Goal: Contribute content: Add original content to the website for others to see

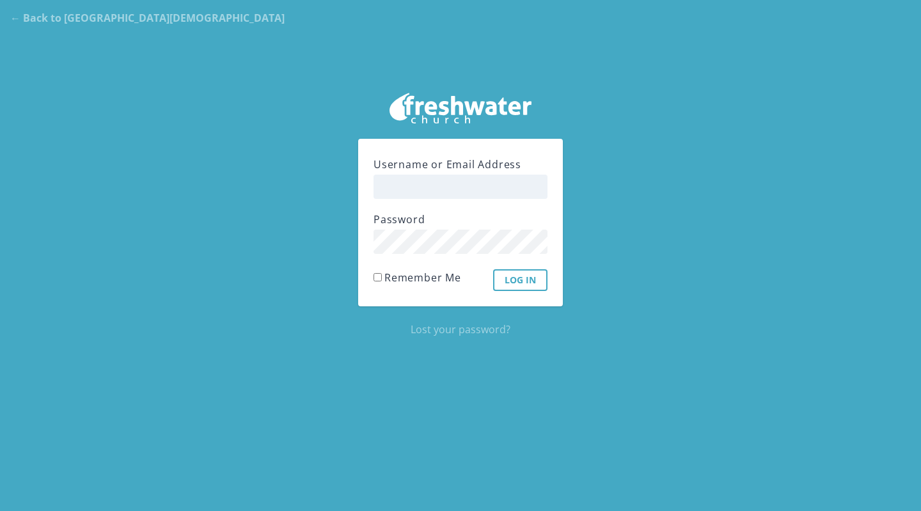
type input "[PERSON_NAME]"
click at [516, 274] on input "Log In" at bounding box center [520, 280] width 54 height 22
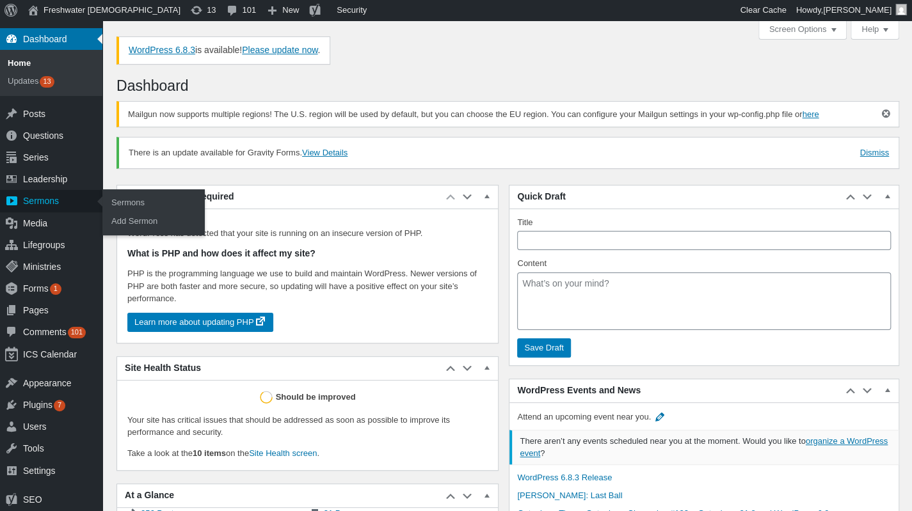
click at [54, 209] on div "Sermons" at bounding box center [51, 201] width 102 height 22
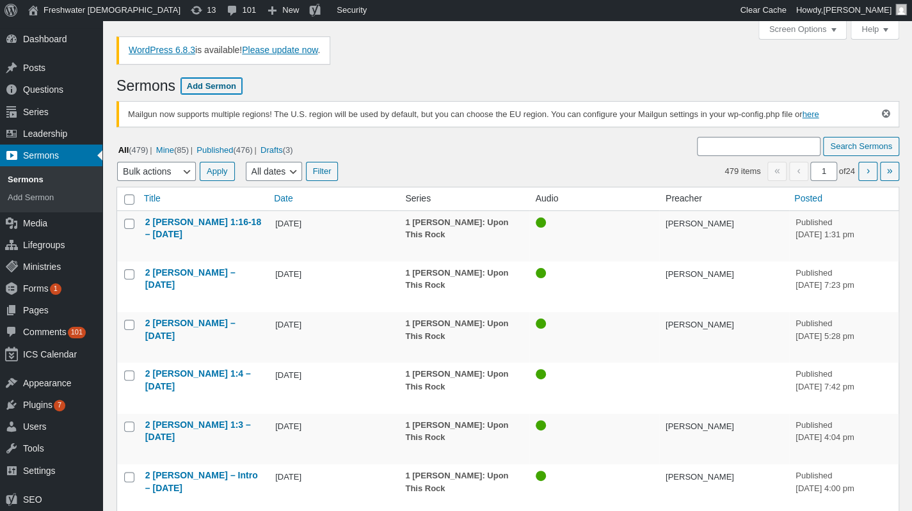
click at [211, 84] on link "Add Sermon" at bounding box center [211, 86] width 61 height 16
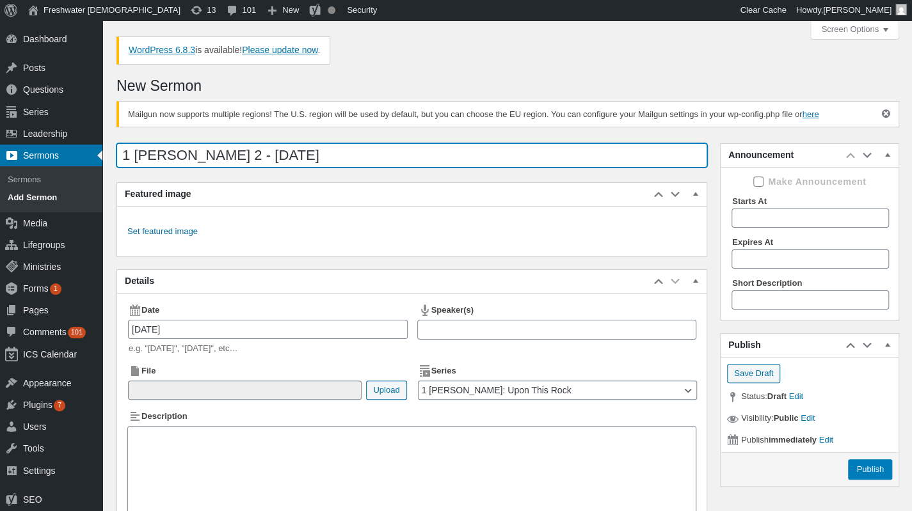
type input "1 [PERSON_NAME] 2 - [DATE]"
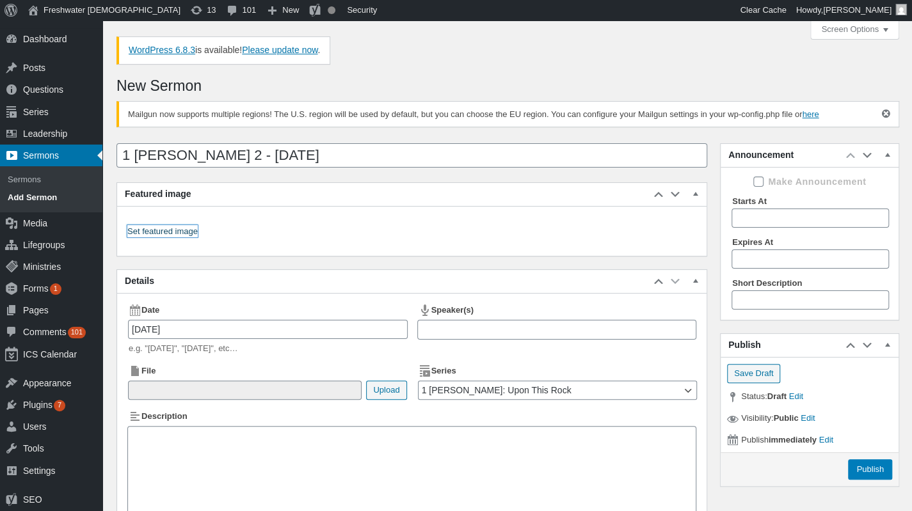
click at [168, 225] on link "Set featured image" at bounding box center [162, 231] width 70 height 13
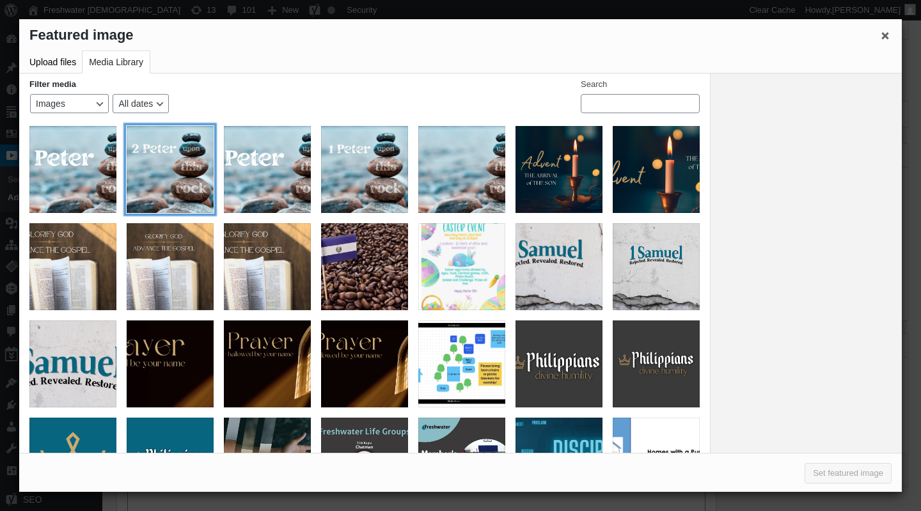
click at [175, 170] on div "2 Peter Graphic Social Media" at bounding box center [170, 169] width 87 height 87
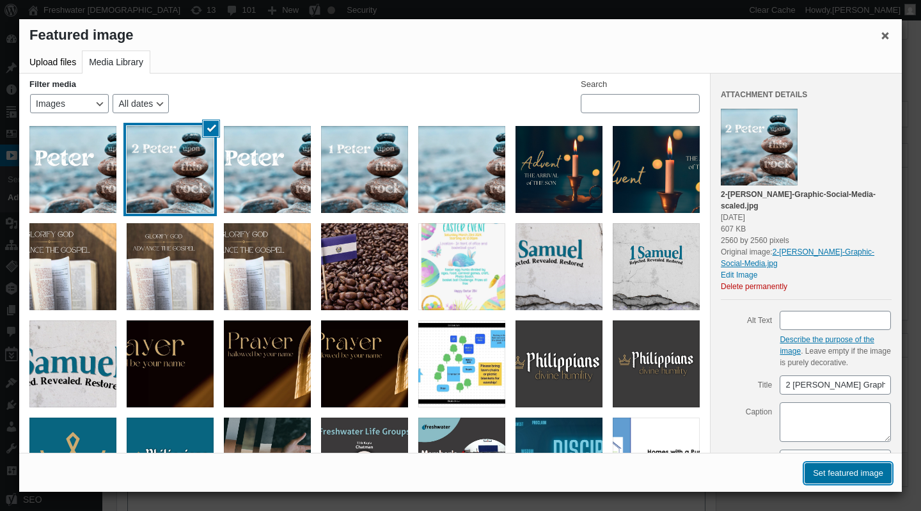
click at [873, 479] on button "Set featured image" at bounding box center [848, 473] width 87 height 20
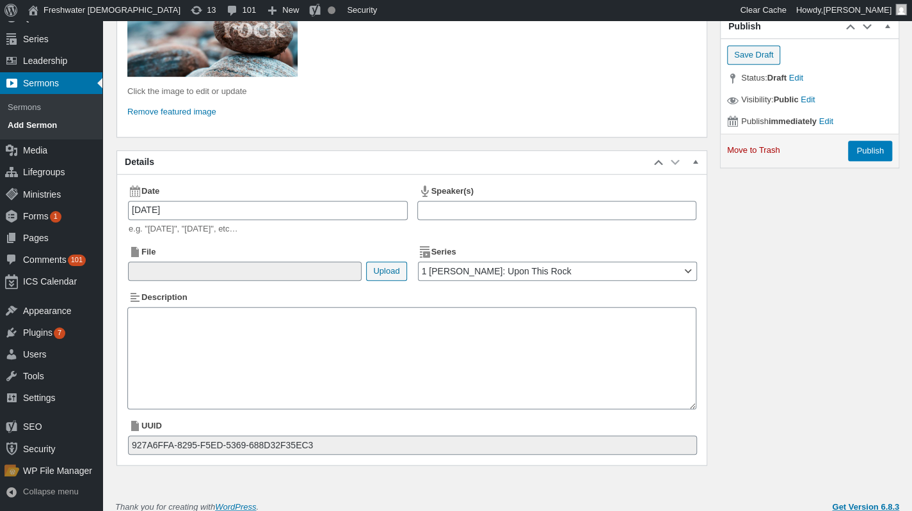
scroll to position [319, 0]
click at [599, 213] on div at bounding box center [557, 211] width 280 height 20
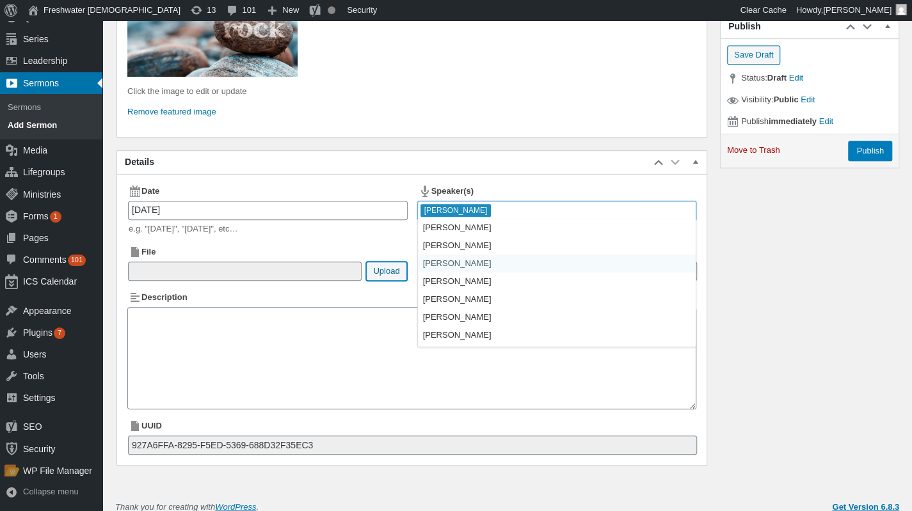
click at [386, 268] on button "Upload" at bounding box center [386, 271] width 40 height 19
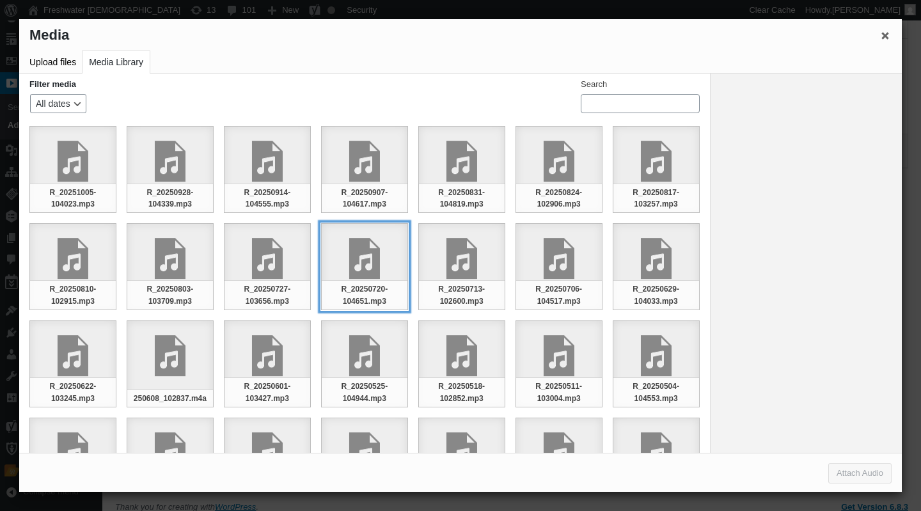
click at [392, 268] on div "R_20250720-104651.mp3" at bounding box center [364, 266] width 87 height 87
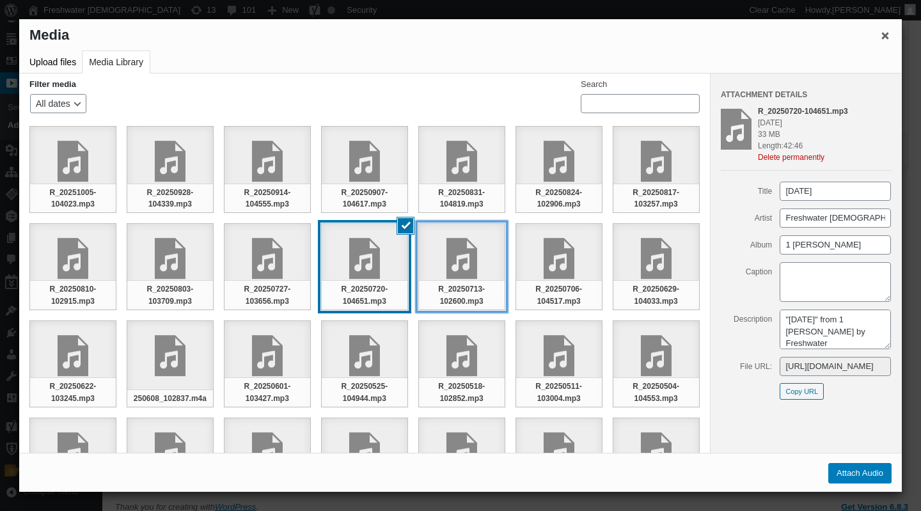
click at [413, 237] on li "R_20250713-102600.mp3 Deselect" at bounding box center [461, 266] width 97 height 97
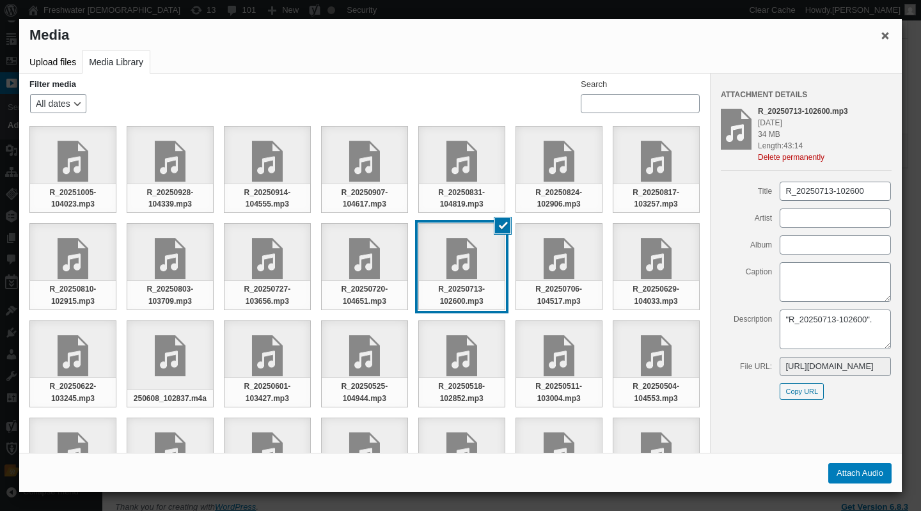
click at [51, 81] on h2 "Filter media" at bounding box center [52, 84] width 47 height 8
click at [51, 56] on button "Upload files" at bounding box center [52, 62] width 59 height 22
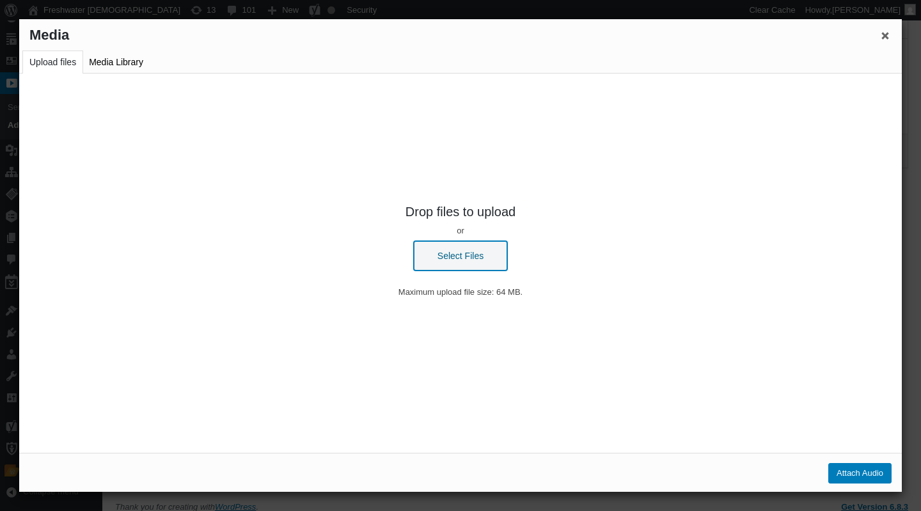
click at [445, 247] on button "Select Files" at bounding box center [460, 255] width 93 height 29
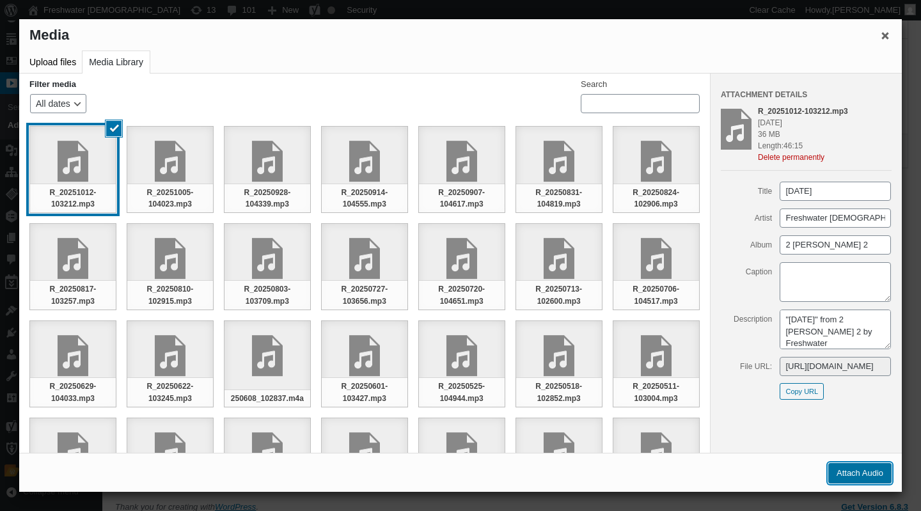
click at [873, 475] on button "Attach Audio" at bounding box center [859, 473] width 63 height 20
type input"] "/[DEMOGRAPHIC_DATA]/2025/10/R_20251012-103212.mp3"
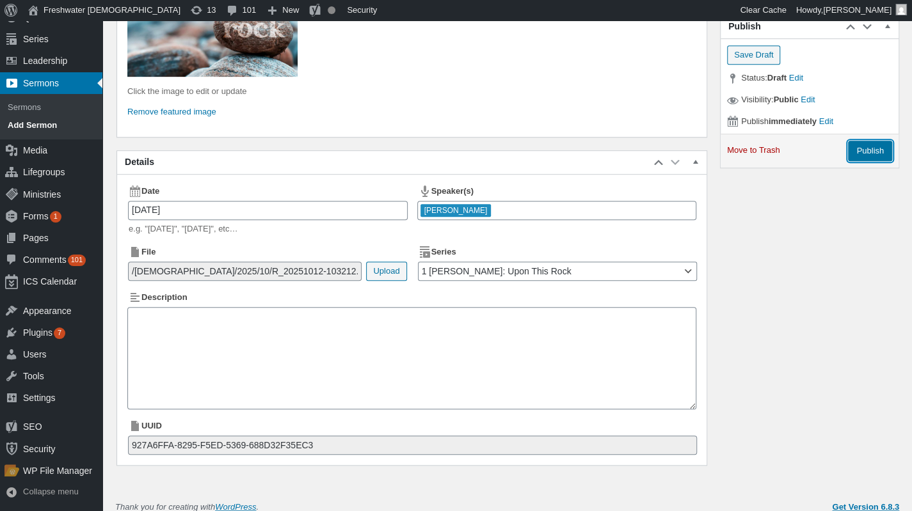
click at [884, 147] on input "Publish" at bounding box center [870, 151] width 44 height 20
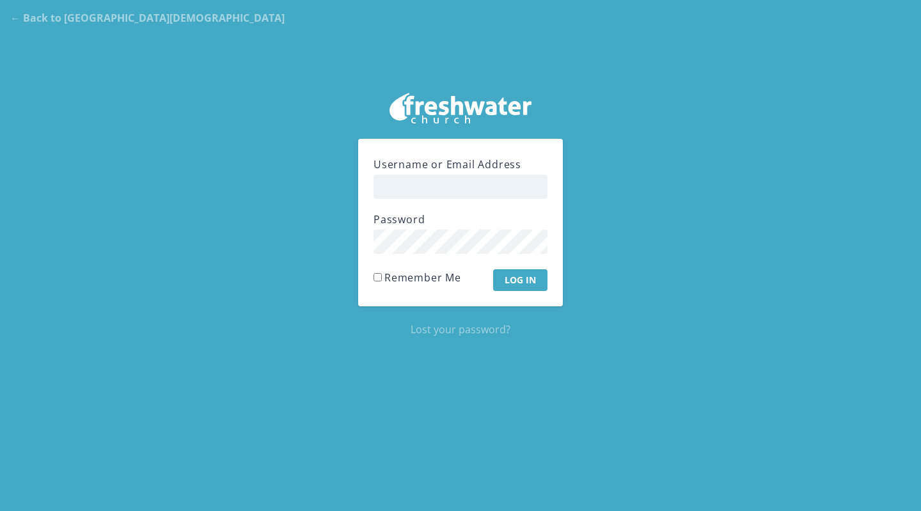
type input "[PERSON_NAME]"
click at [500, 278] on input "Log In" at bounding box center [520, 280] width 54 height 22
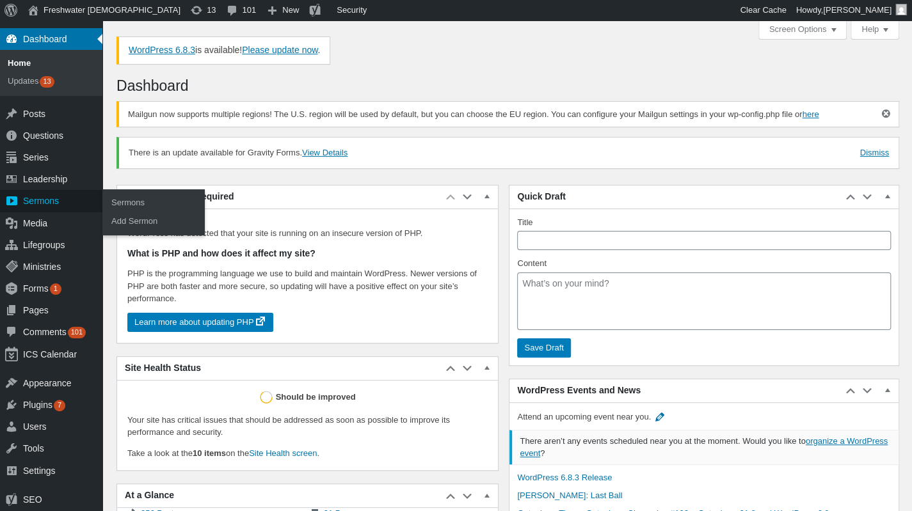
click at [56, 205] on div "Sermons" at bounding box center [51, 201] width 102 height 22
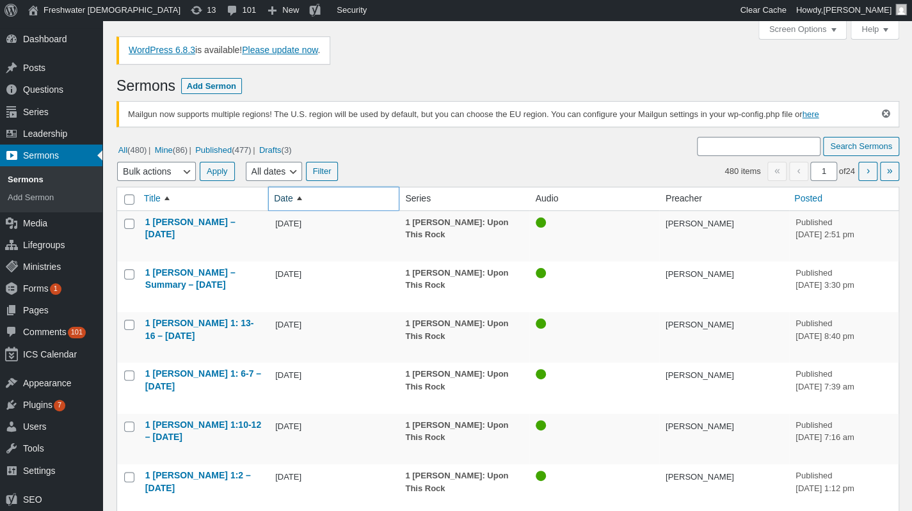
click at [281, 193] on span "Date" at bounding box center [283, 199] width 19 height 13
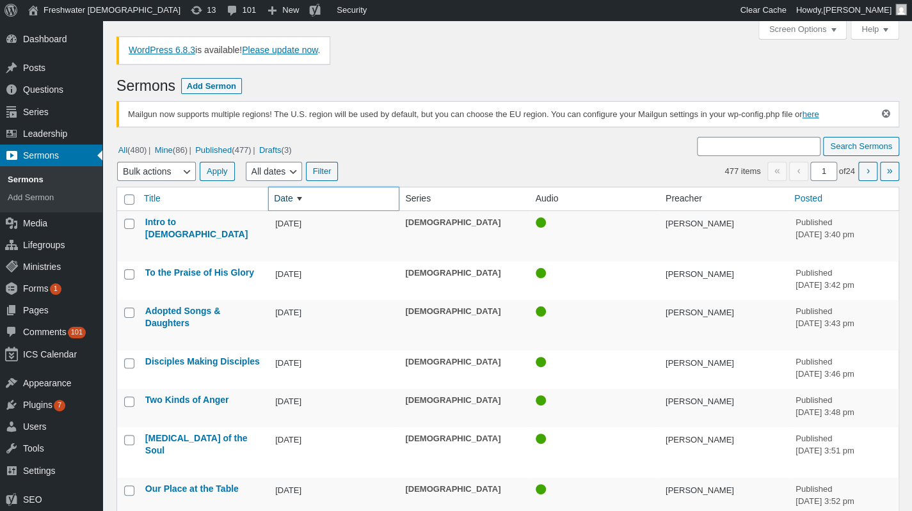
click at [287, 200] on span "Date" at bounding box center [283, 199] width 19 height 13
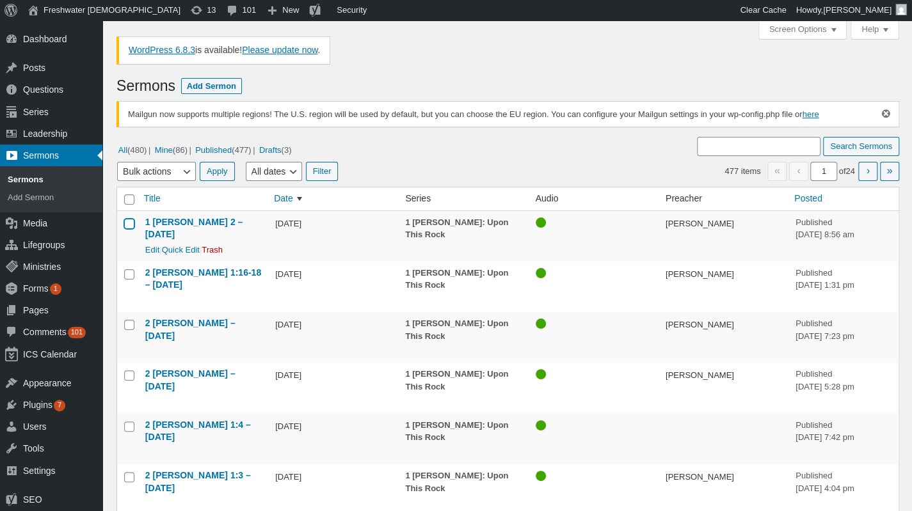
click at [127, 222] on input "Select 1 Peter 2 – 10/12/2025" at bounding box center [129, 224] width 10 height 10
checkbox input "true"
click at [146, 245] on link "Edit" at bounding box center [152, 250] width 14 height 10
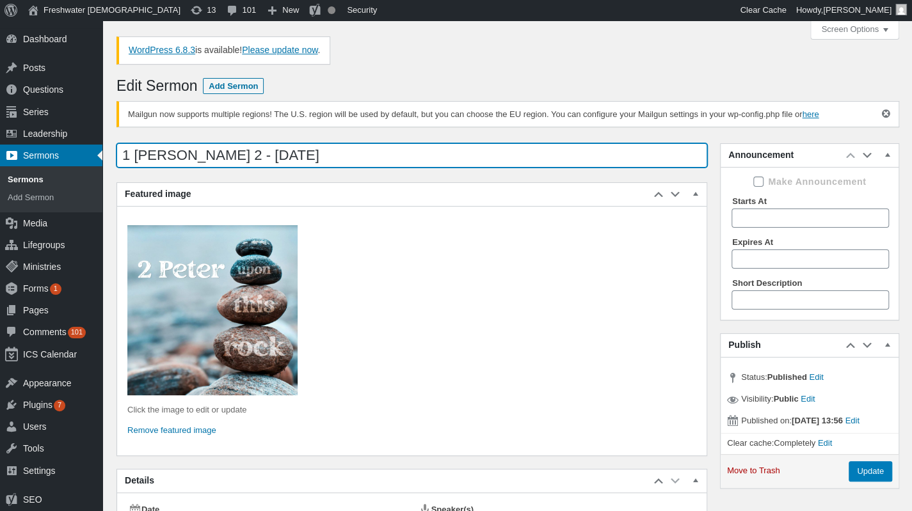
click at [128, 157] on input "1 Peter 2 - 10/12/2025" at bounding box center [411, 155] width 590 height 24
type input "2 [PERSON_NAME] 2 - [DATE]"
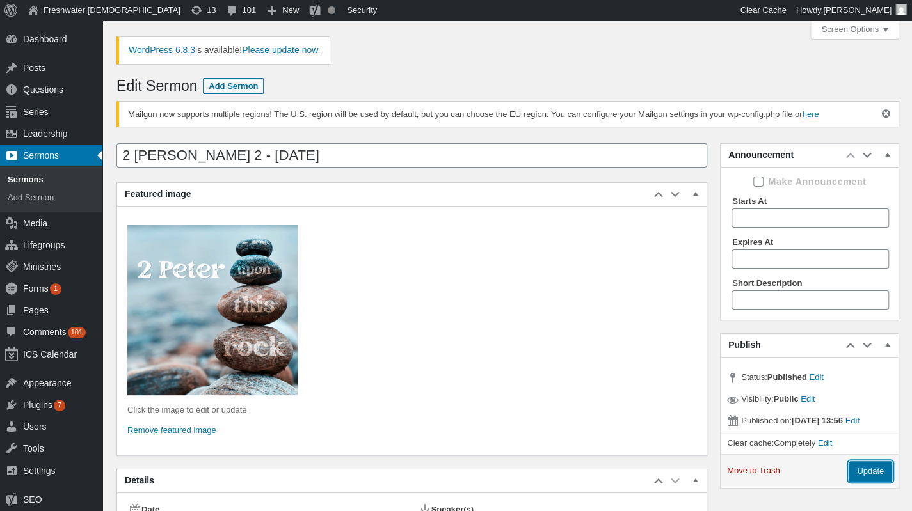
click at [873, 467] on input "Update" at bounding box center [870, 471] width 44 height 20
